Goal: Complete application form

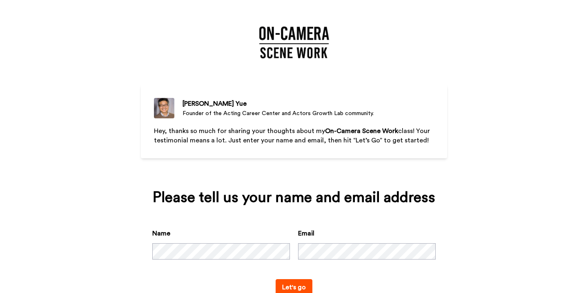
scroll to position [25, 0]
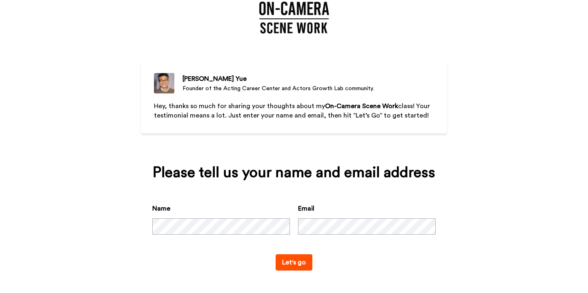
click at [287, 254] on button "Let's go" at bounding box center [293, 262] width 37 height 16
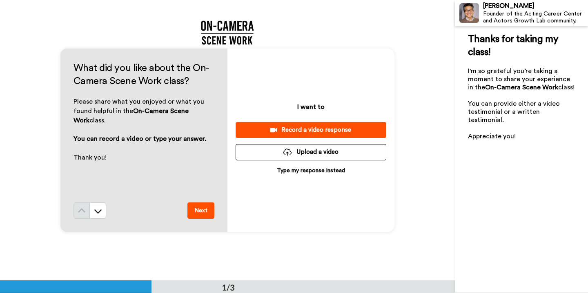
click at [302, 168] on p "Type my response instead" at bounding box center [311, 171] width 68 height 8
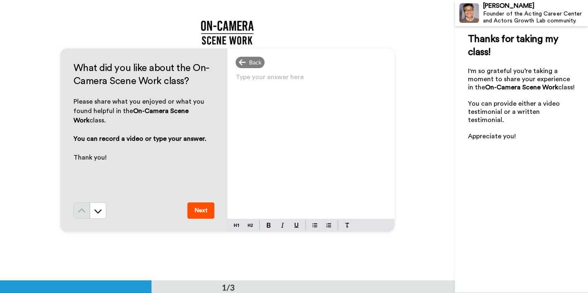
click at [259, 88] on div "Type your answer here ﻿" at bounding box center [310, 144] width 167 height 147
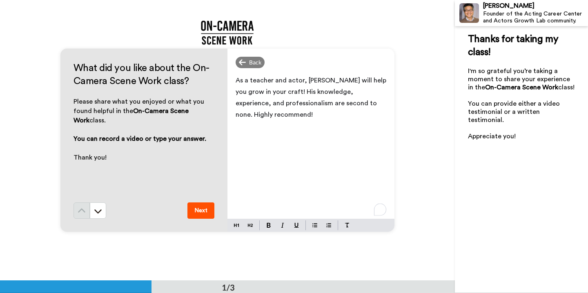
click at [347, 106] on span "As a teacher and actor, [PERSON_NAME] will help you grow in your craft! His kno…" at bounding box center [311, 97] width 152 height 41
click at [302, 122] on div "As a teacher and actor, [PERSON_NAME] will help you grow in your craft! His kno…" at bounding box center [310, 144] width 167 height 147
click at [205, 203] on button "Next" at bounding box center [200, 210] width 27 height 16
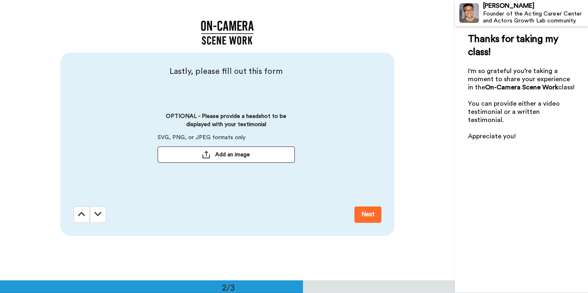
scroll to position [281, 0]
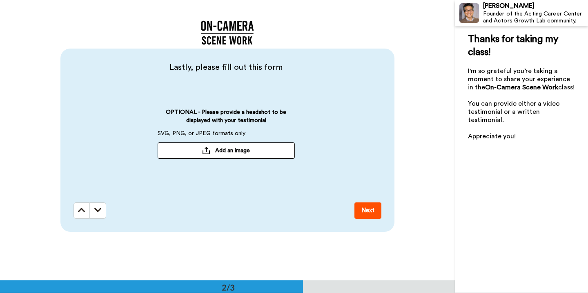
click at [245, 149] on span "Add an image" at bounding box center [232, 151] width 35 height 8
click at [370, 212] on button "Next" at bounding box center [367, 210] width 27 height 16
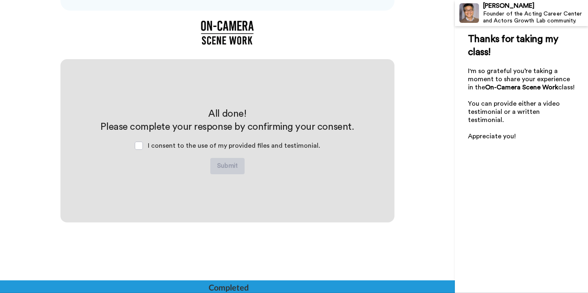
scroll to position [503, 0]
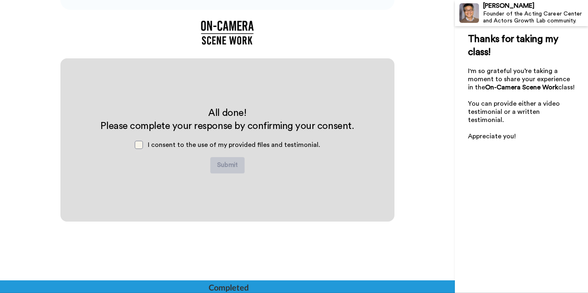
click at [143, 144] on span at bounding box center [139, 145] width 8 height 8
click at [224, 170] on button "Submit" at bounding box center [227, 165] width 34 height 16
